Goal: Find specific page/section: Find specific page/section

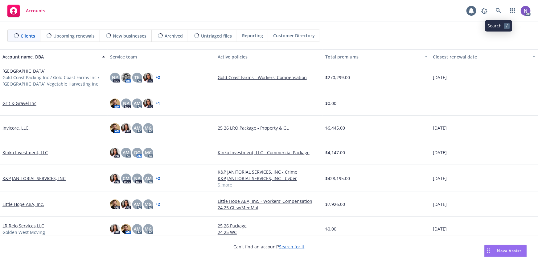
click at [495, 11] on link at bounding box center [498, 11] width 12 height 12
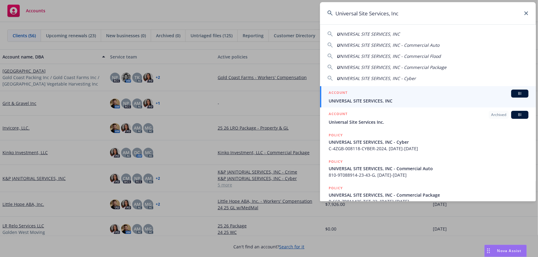
type input "Universal Site Services, Inc"
click at [365, 97] on div "ACCOUNT BI" at bounding box center [428, 94] width 200 height 8
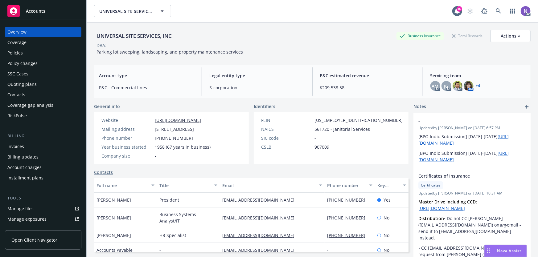
click at [54, 79] on div "Quoting plans" at bounding box center [42, 84] width 71 height 10
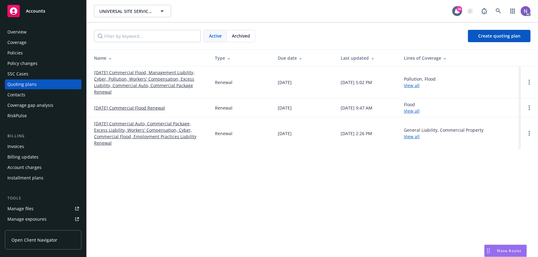
click at [133, 77] on link "[DATE] Commercial Flood, Management Liability, Cyber, Pollution, Workers' Compe…" at bounding box center [149, 82] width 111 height 26
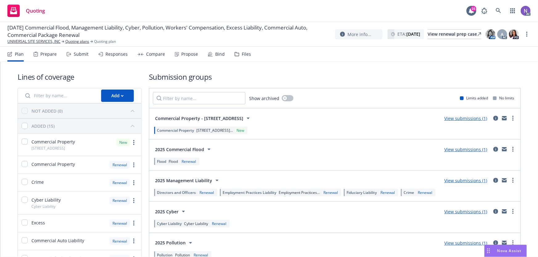
drag, startPoint x: 53, startPoint y: 55, endPoint x: 65, endPoint y: 62, distance: 13.2
click at [54, 55] on div "Prepare" at bounding box center [48, 54] width 16 height 5
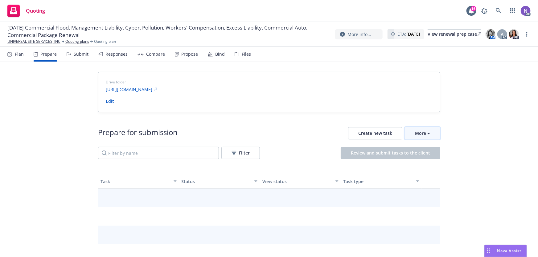
click at [415, 135] on div "More" at bounding box center [422, 134] width 15 height 12
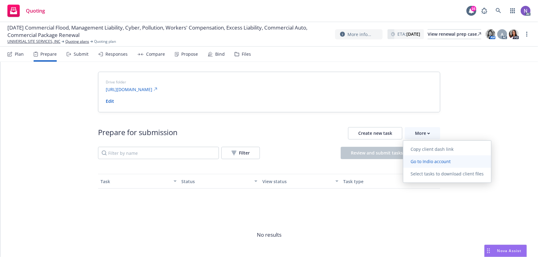
click at [416, 163] on span "Go to Indio account" at bounding box center [430, 162] width 55 height 6
